Goal: Navigation & Orientation: Find specific page/section

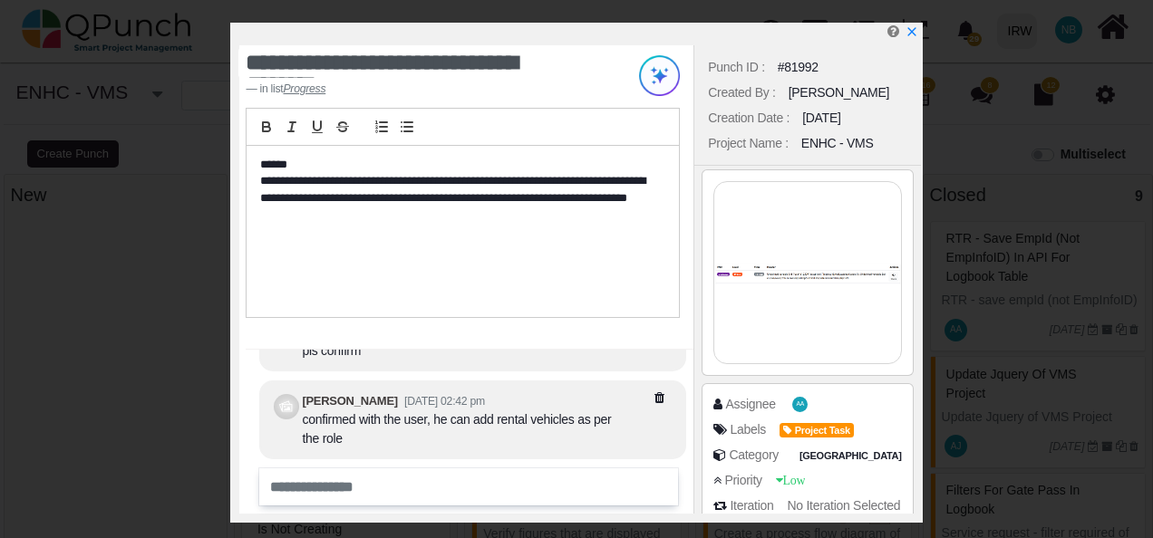
select select
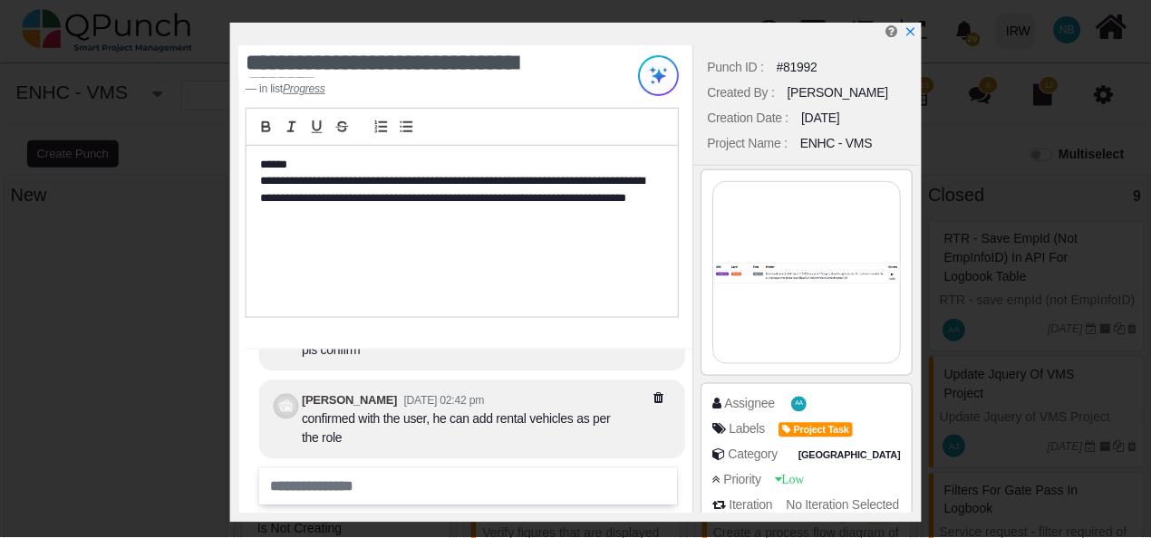
scroll to position [209, 0]
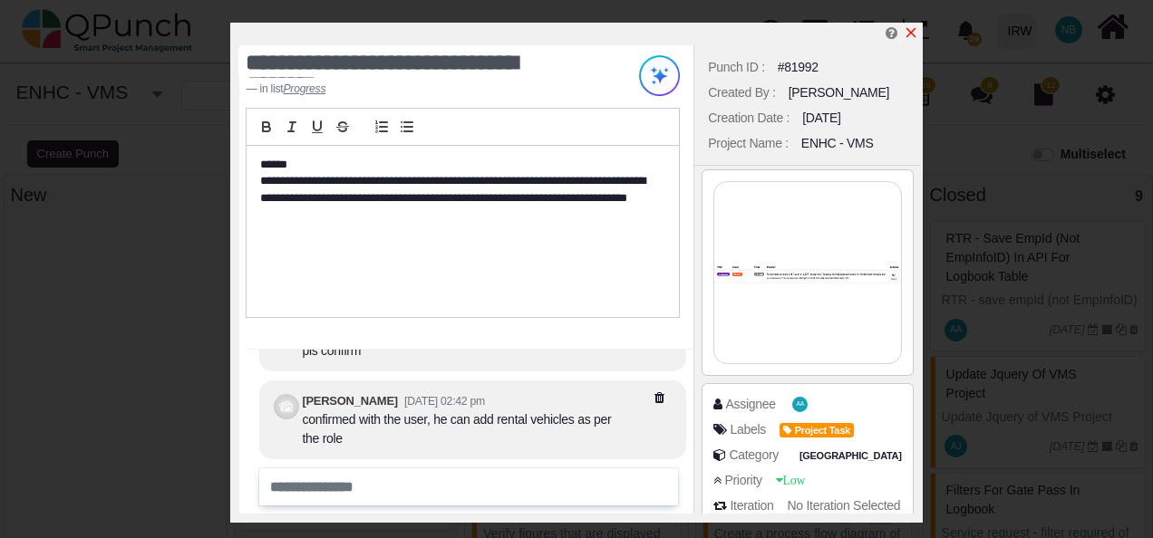
click at [913, 25] on link at bounding box center [910, 32] width 14 height 15
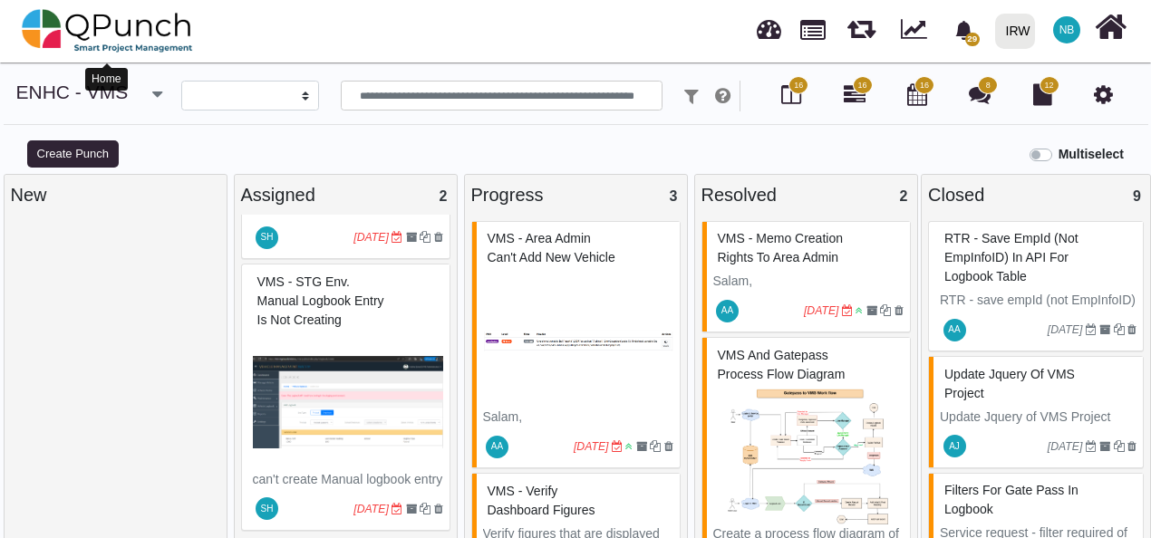
click at [87, 24] on img at bounding box center [107, 31] width 171 height 54
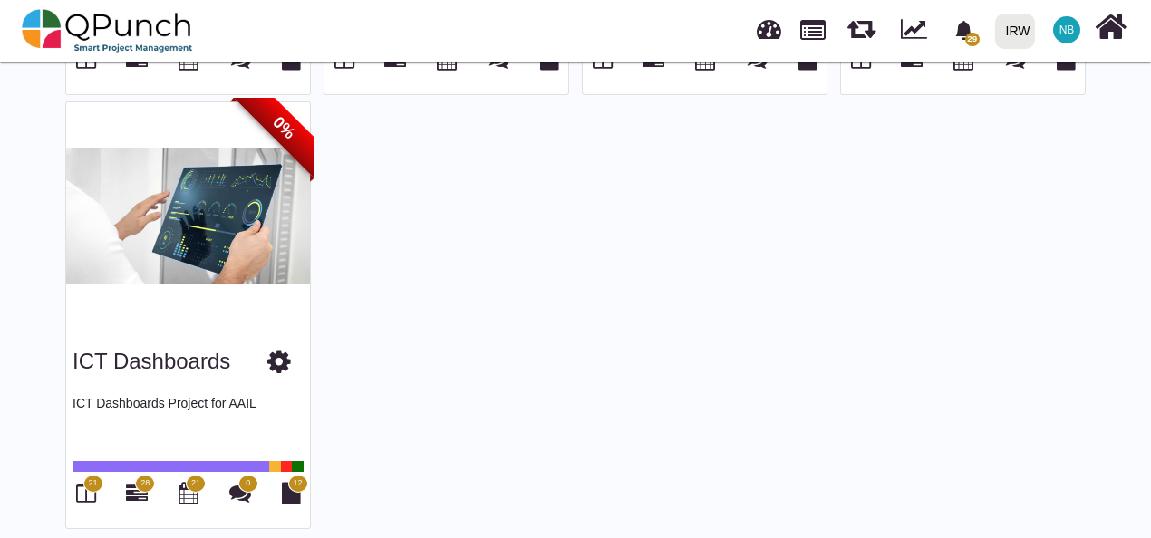
scroll to position [1821, 0]
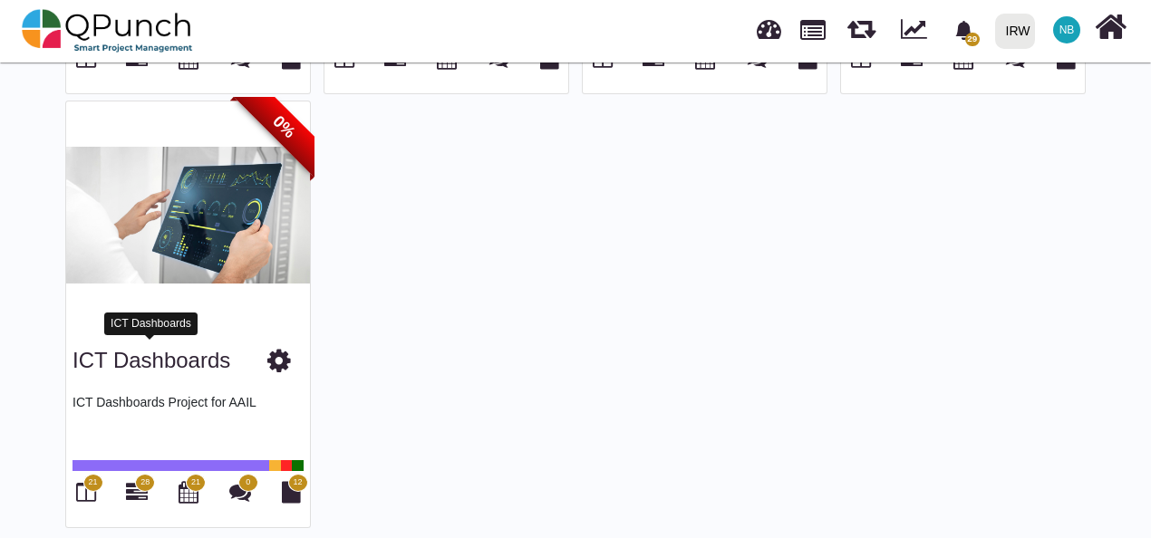
click at [198, 357] on link "ICT Dashboards" at bounding box center [151, 360] width 158 height 24
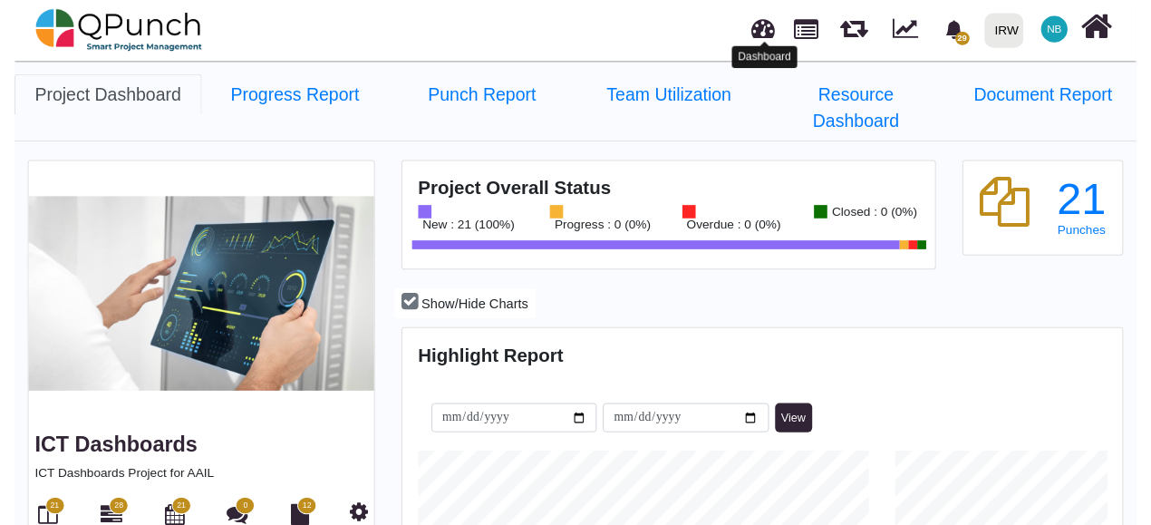
scroll to position [230, 245]
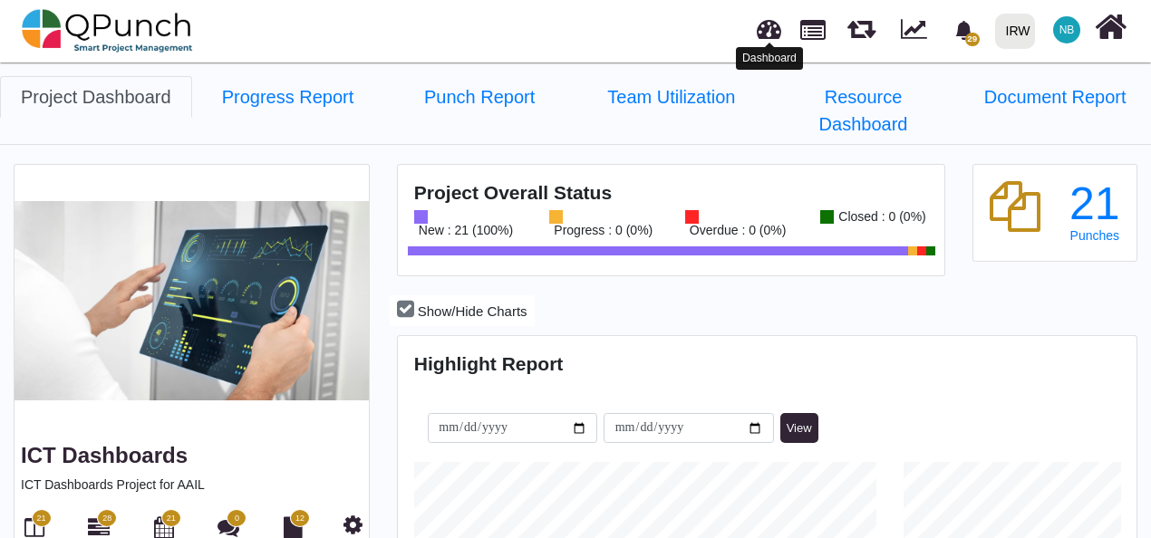
click at [768, 29] on link at bounding box center [769, 27] width 24 height 30
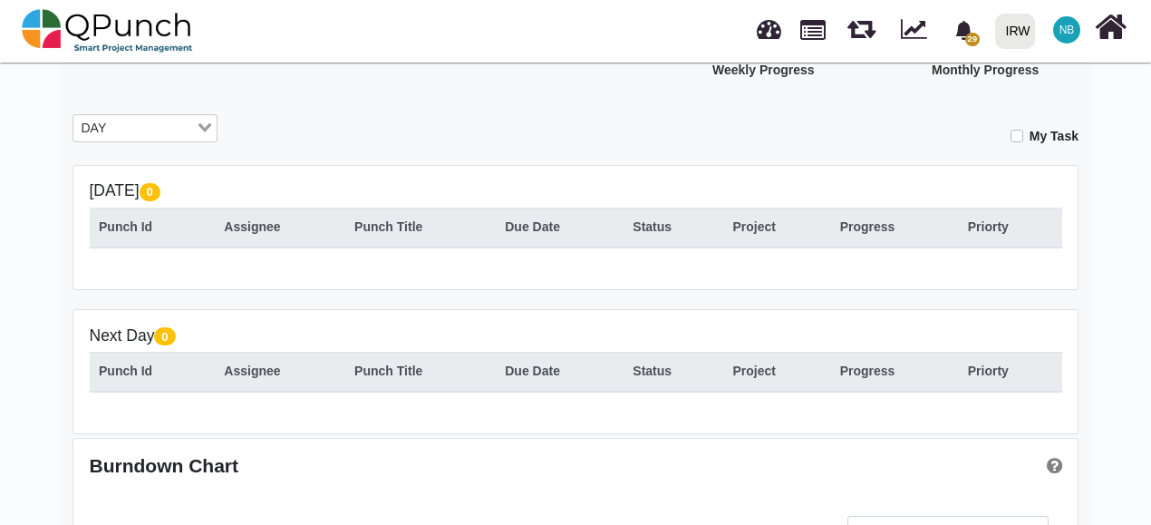
scroll to position [281, 0]
